Goal: Information Seeking & Learning: Check status

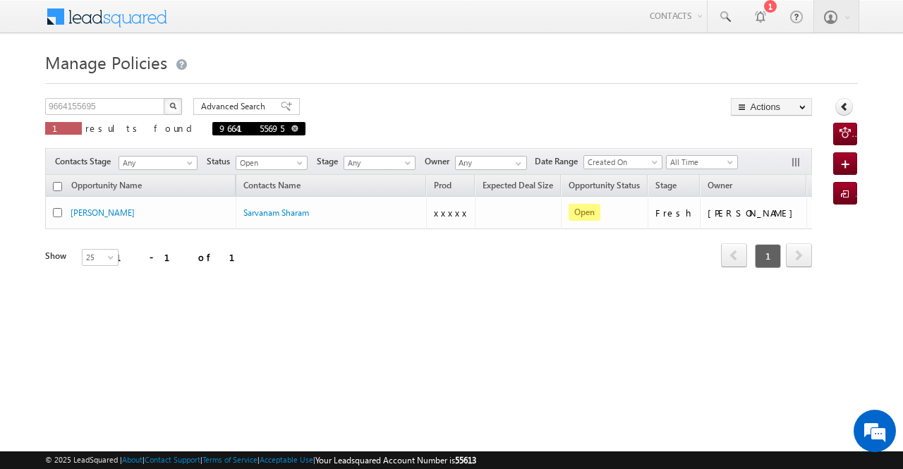
click at [291, 131] on span at bounding box center [294, 128] width 7 height 7
type input "Search Policies"
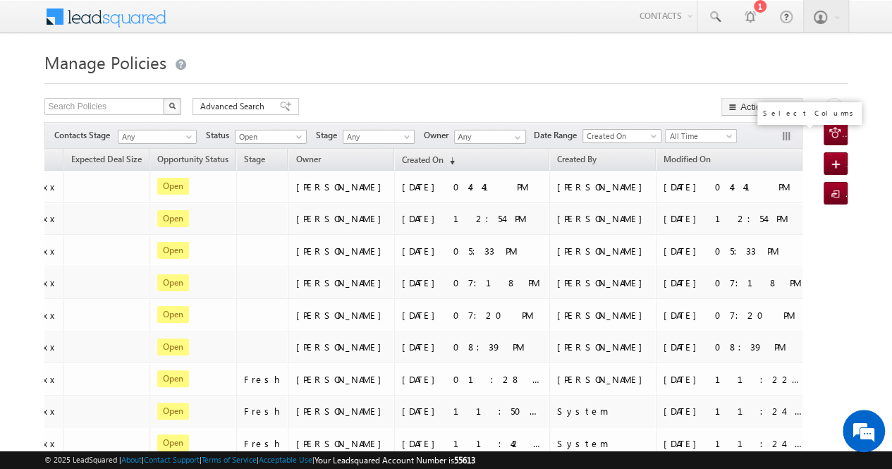
click at [786, 136] on button "button" at bounding box center [788, 138] width 14 height 14
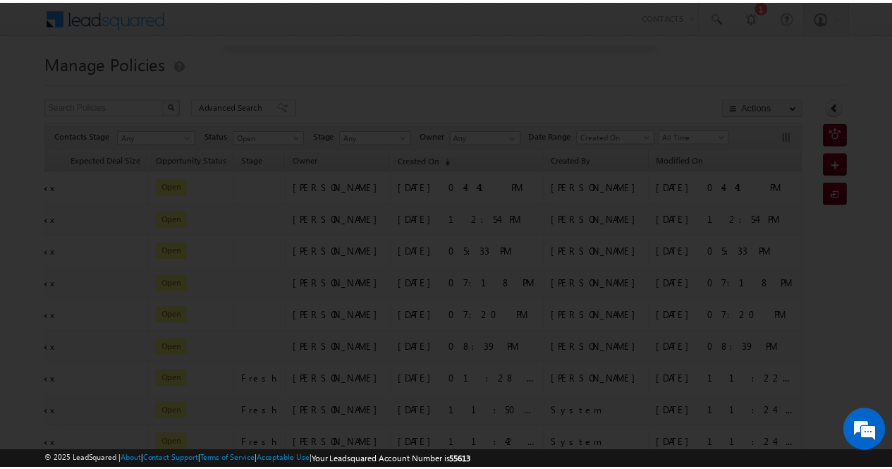
scroll to position [0, 402]
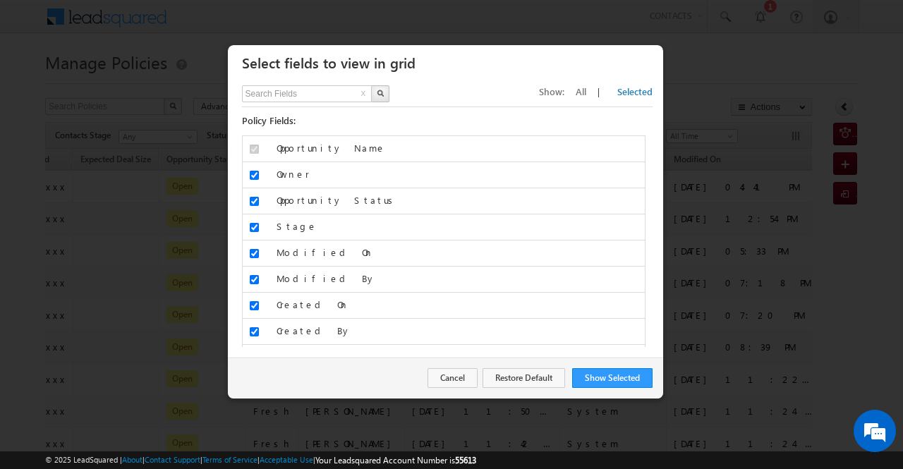
click at [586, 91] on span "All" at bounding box center [581, 91] width 11 height 12
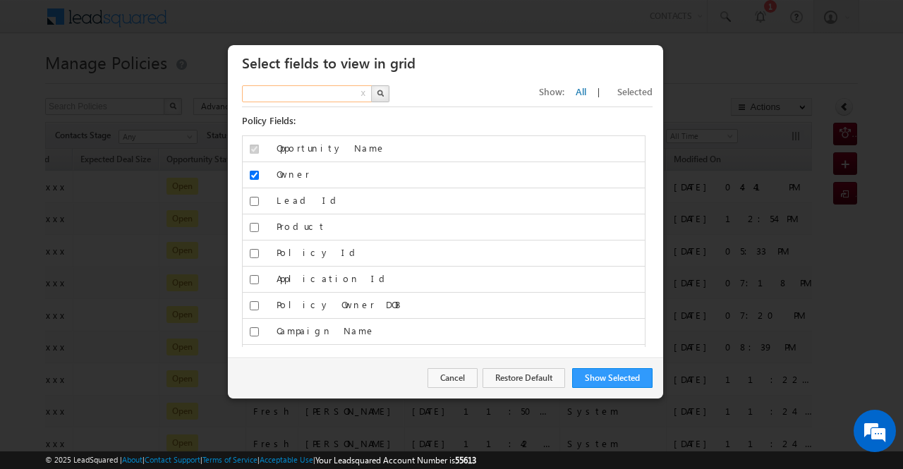
click at [339, 87] on input "text" at bounding box center [307, 93] width 131 height 17
type input "status"
click at [380, 87] on button "button" at bounding box center [380, 93] width 18 height 17
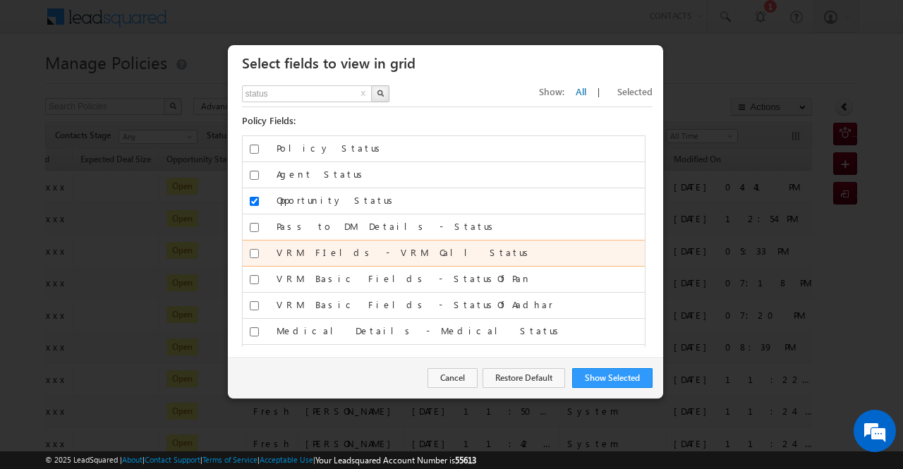
click at [254, 249] on input "VRM FIelds - VRM Call Status" at bounding box center [254, 253] width 9 height 9
checkbox input "true"
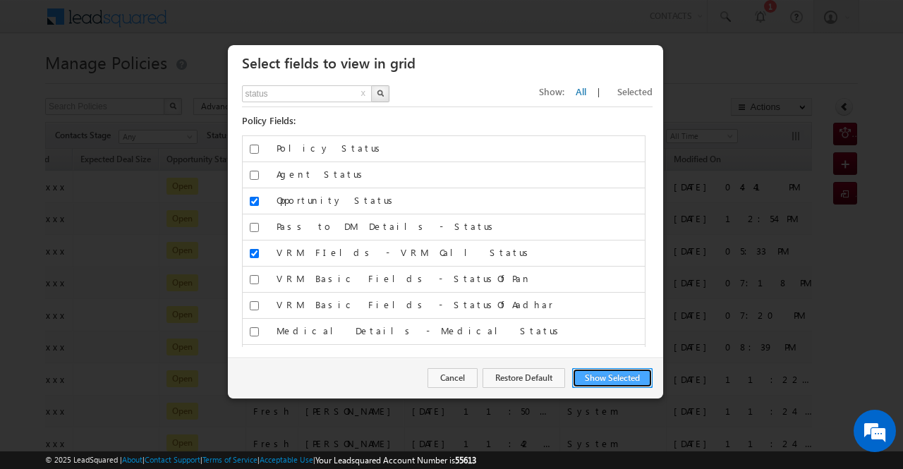
click at [618, 375] on button "Show Selected" at bounding box center [612, 378] width 80 height 20
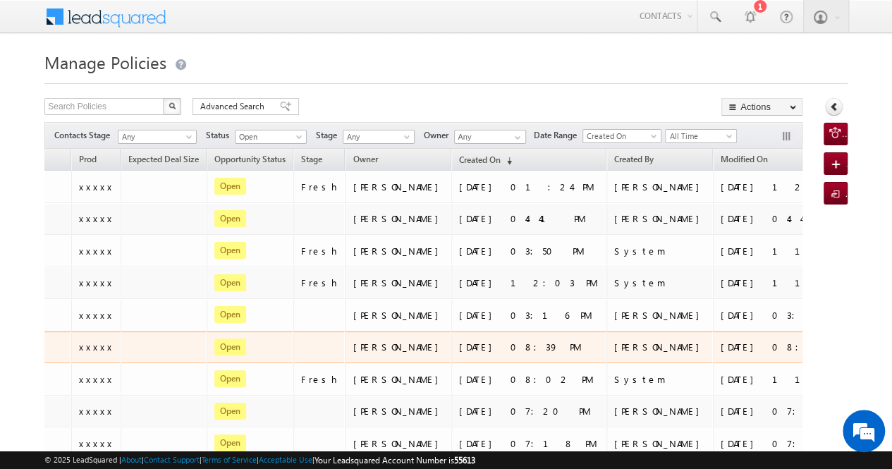
scroll to position [0, 538]
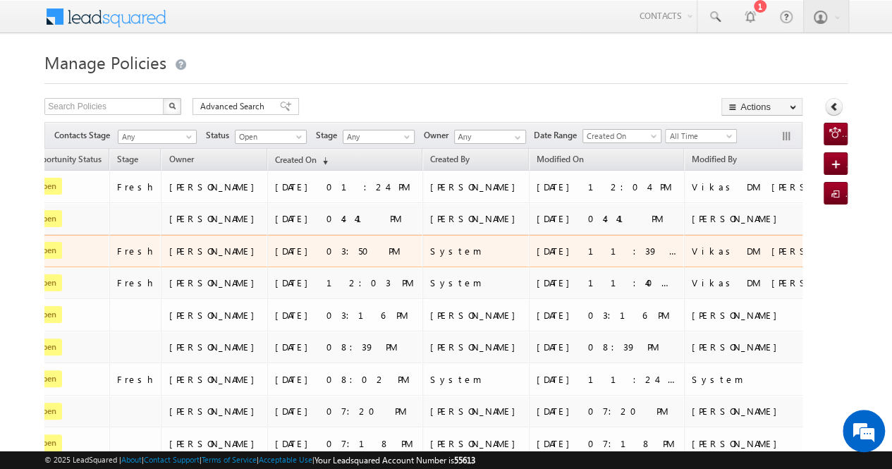
drag, startPoint x: 670, startPoint y: 245, endPoint x: 624, endPoint y: 250, distance: 46.8
click at [839, 250] on td "Answered" at bounding box center [901, 251] width 124 height 32
copy div "Answered"
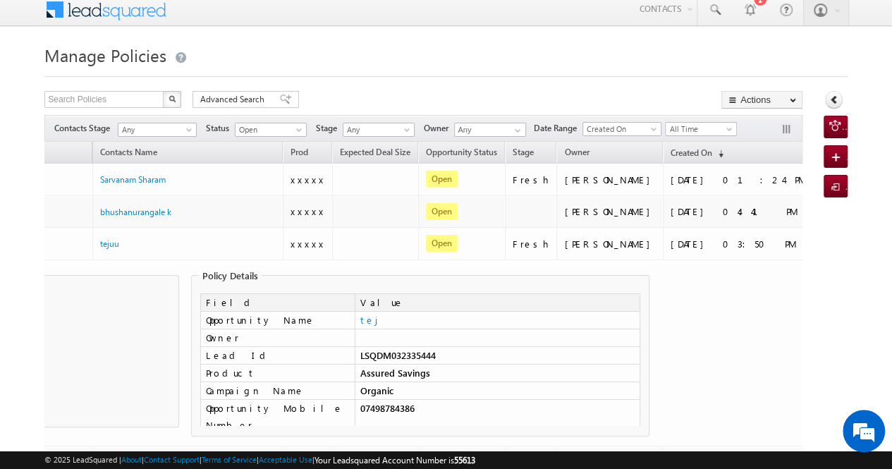
scroll to position [0, 0]
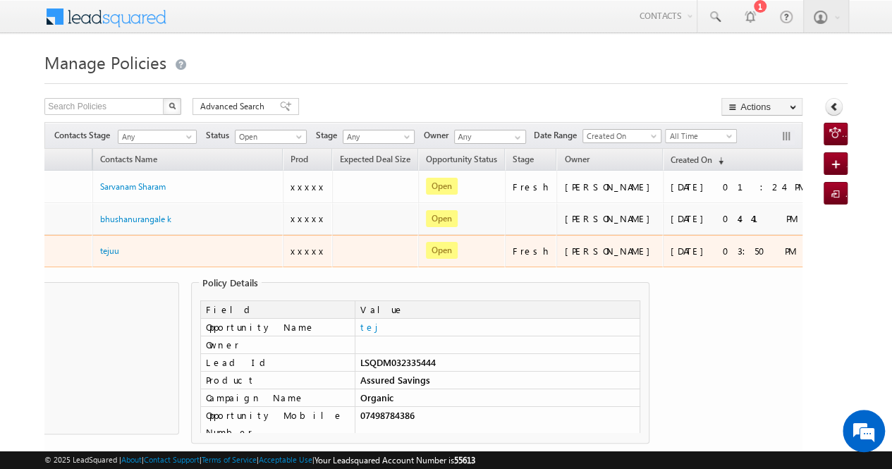
click at [168, 252] on div "tejuu" at bounding box center [170, 250] width 141 height 13
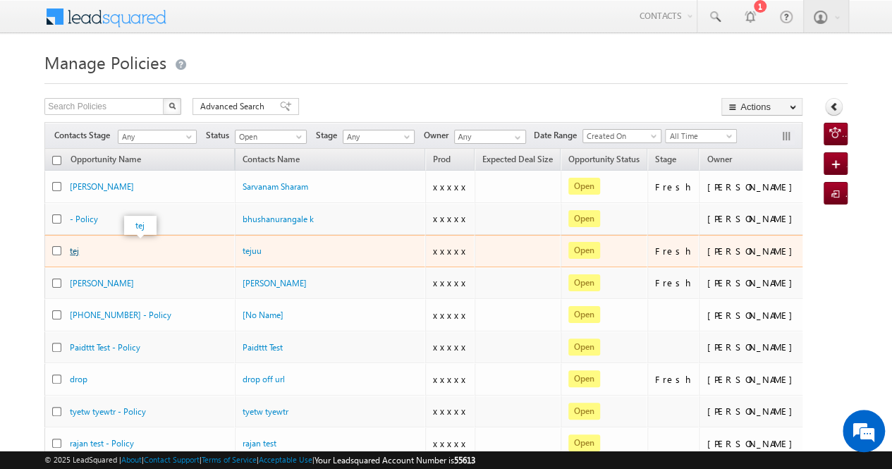
click at [76, 246] on link "tej" at bounding box center [74, 251] width 9 height 11
